Goal: Task Accomplishment & Management: Manage account settings

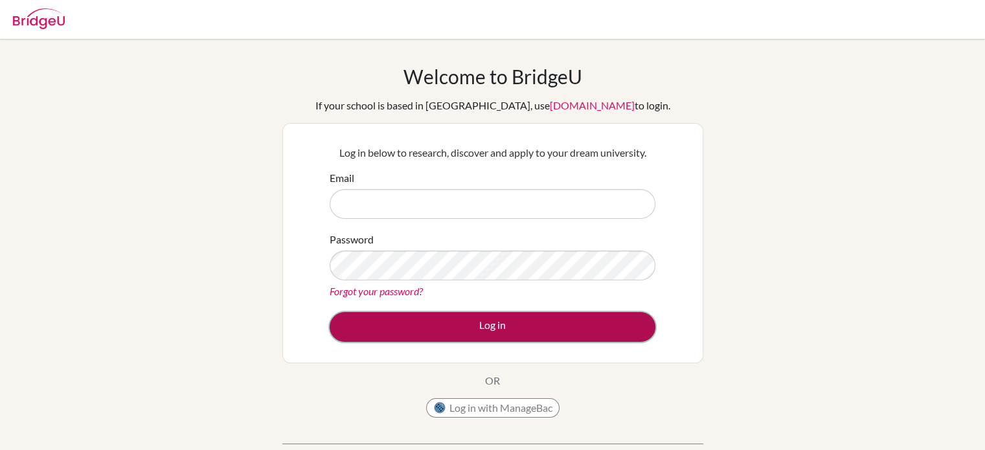
click at [466, 322] on button "Log in" at bounding box center [493, 327] width 326 height 30
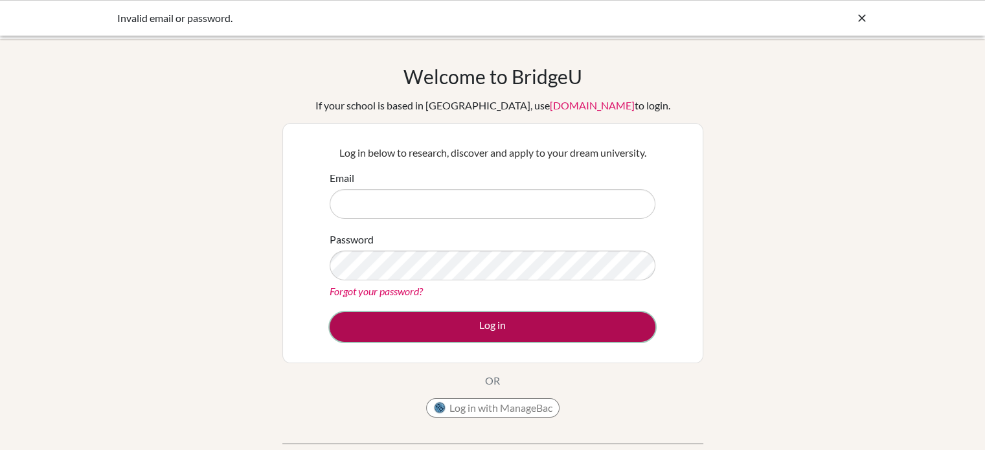
click at [481, 328] on button "Log in" at bounding box center [493, 327] width 326 height 30
click at [466, 336] on button "Log in" at bounding box center [493, 327] width 326 height 30
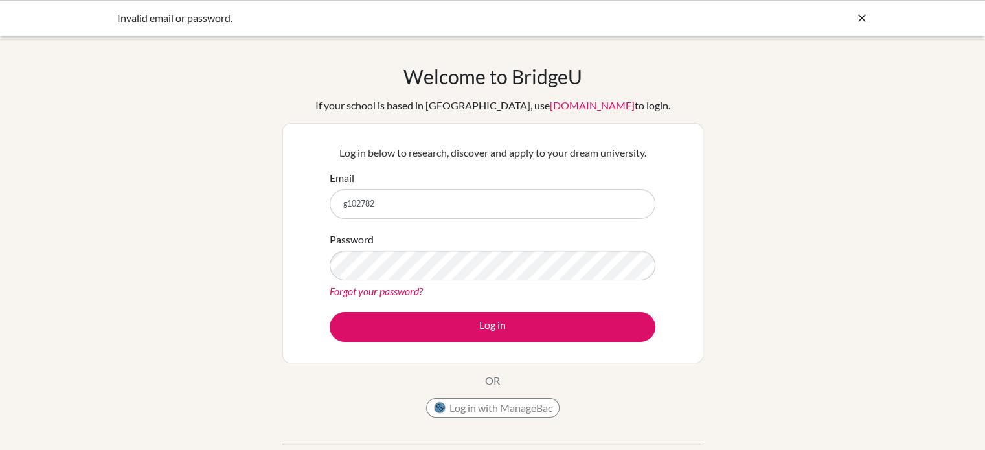
type input "[EMAIL_ADDRESS][DOMAIN_NAME]"
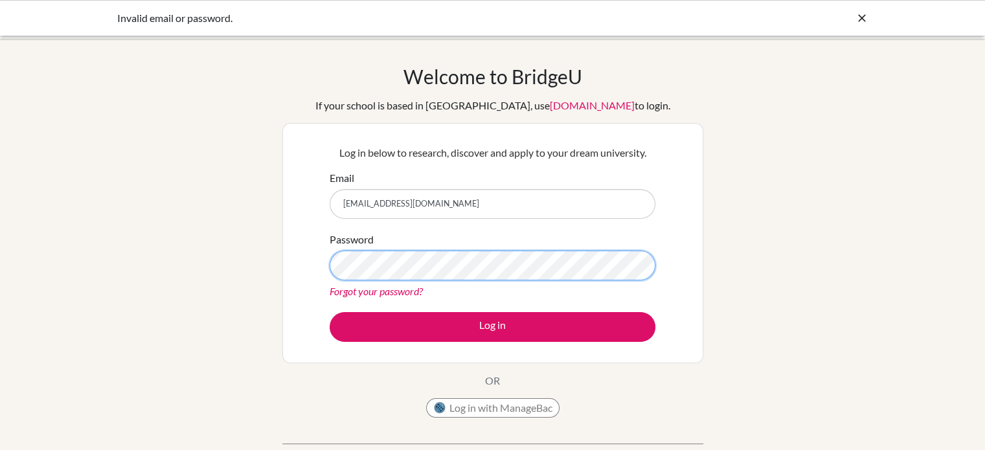
click at [330, 312] on button "Log in" at bounding box center [493, 327] width 326 height 30
